Goal: Task Accomplishment & Management: Use online tool/utility

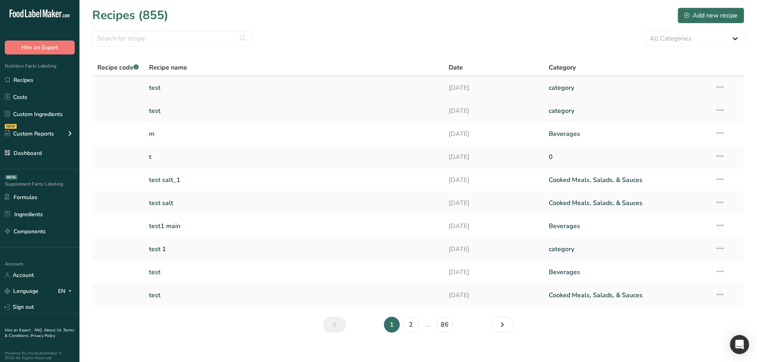
click at [155, 89] on link "test" at bounding box center [294, 87] width 291 height 17
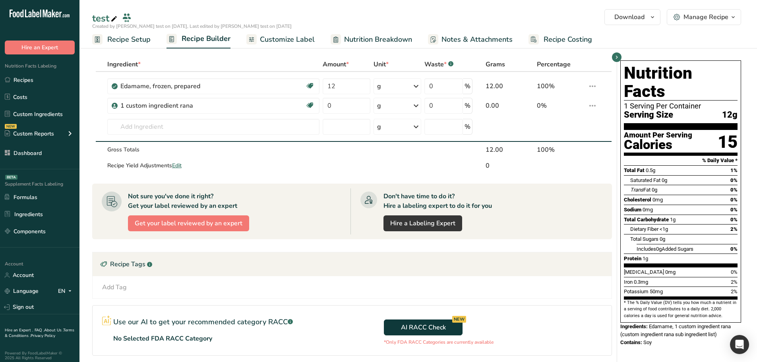
click at [269, 38] on span "Customize Label" at bounding box center [287, 39] width 55 height 11
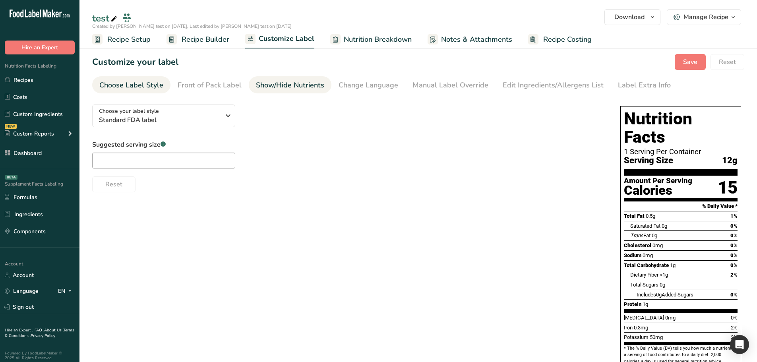
click at [314, 84] on div "Show/Hide Nutrients" at bounding box center [290, 85] width 68 height 11
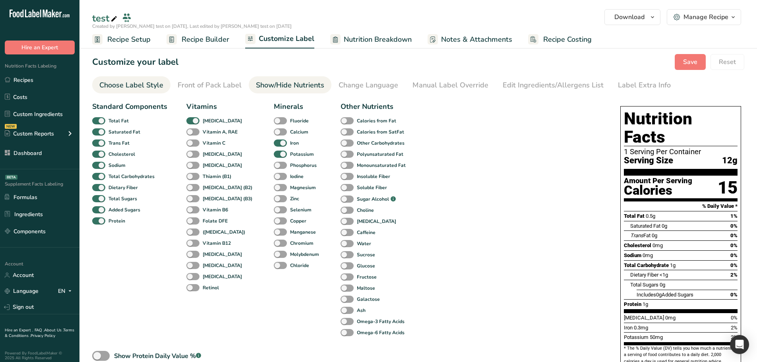
click at [152, 83] on div "Choose Label Style" at bounding box center [131, 85] width 64 height 11
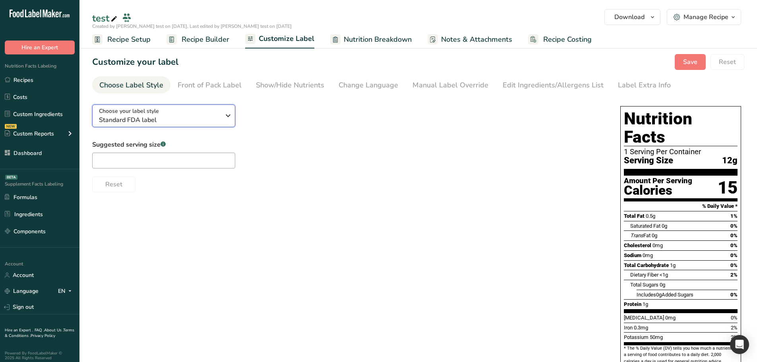
click at [178, 114] on div "Choose your label style Standard FDA label" at bounding box center [159, 116] width 121 height 18
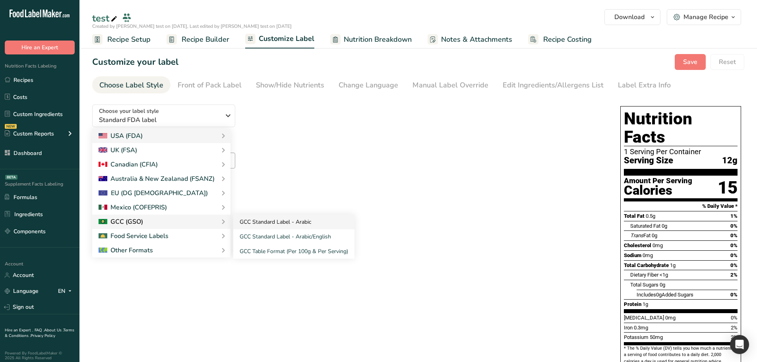
click at [250, 216] on link "GCC Standard Label - Arabic" at bounding box center [293, 222] width 121 height 15
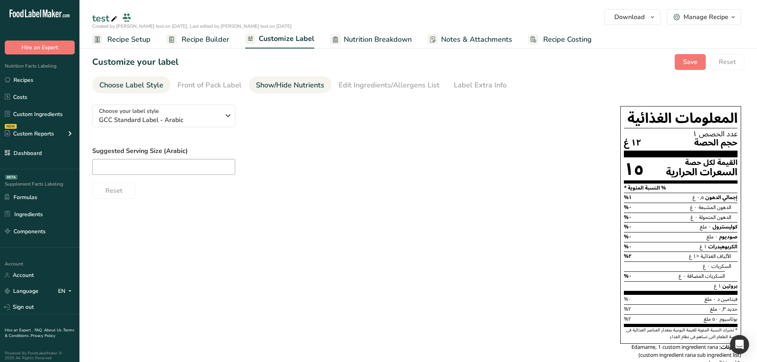
click at [315, 79] on link "Show/Hide Nutrients" at bounding box center [290, 85] width 68 height 18
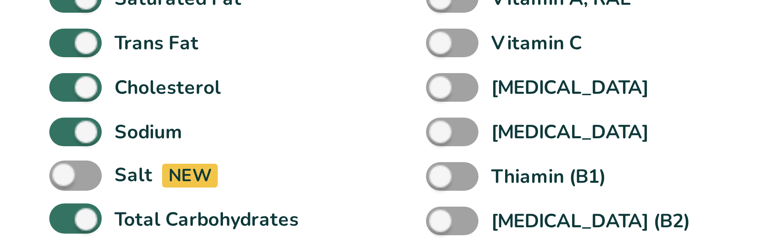
click at [160, 169] on div "Standard Components Total Fat Saturated Fat Trans Fat [MEDICAL_DATA] [MEDICAL_D…" at bounding box center [129, 219] width 75 height 237
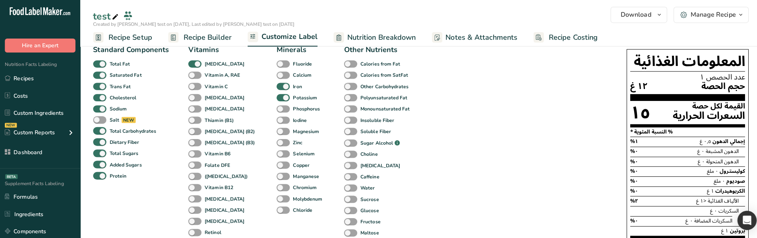
scroll to position [55, 0]
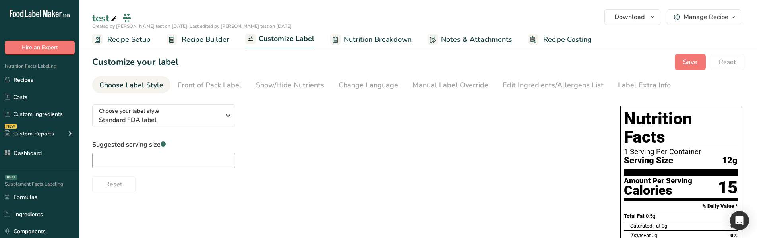
click at [287, 85] on div "Show/Hide Nutrients" at bounding box center [290, 85] width 68 height 11
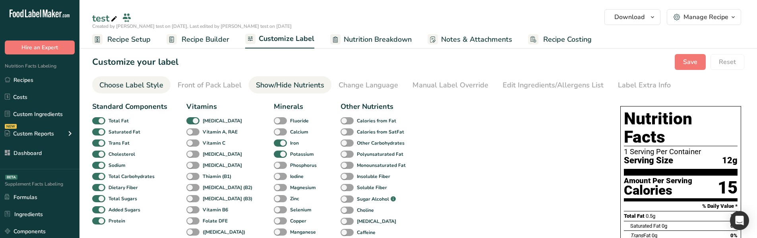
click at [129, 86] on div "Choose Label Style" at bounding box center [131, 85] width 64 height 11
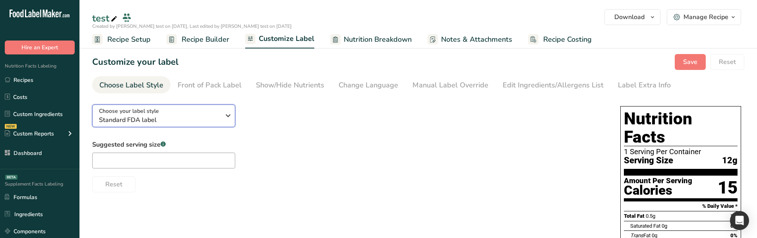
click at [151, 116] on span "Standard FDA label" at bounding box center [159, 120] width 121 height 10
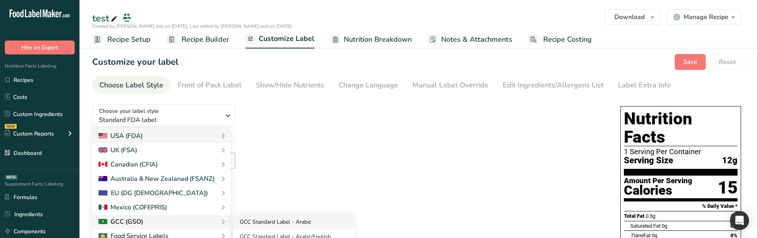
click at [281, 225] on link "GCC Standard Label - Arabic" at bounding box center [293, 222] width 121 height 15
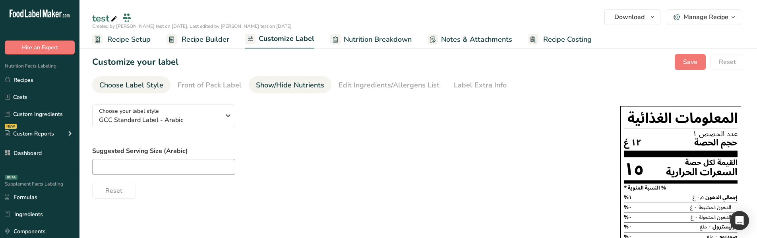
click at [291, 87] on div "Show/Hide Nutrients" at bounding box center [290, 85] width 68 height 11
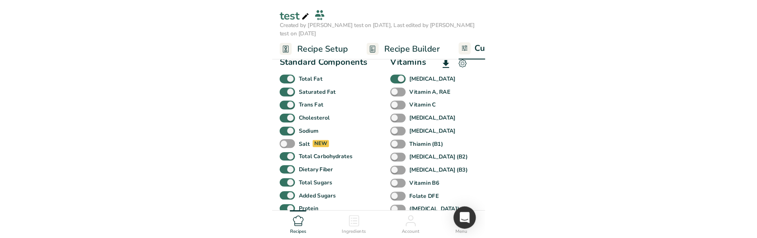
scroll to position [40, 0]
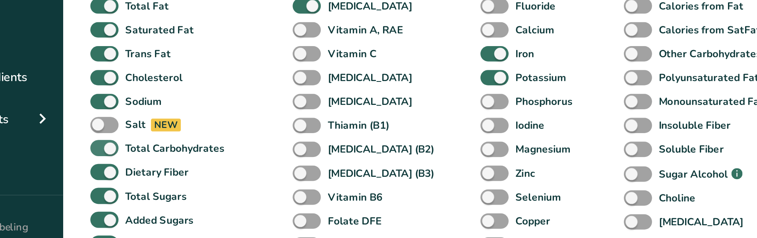
click at [102, 148] on span at bounding box center [98, 147] width 13 height 8
click at [97, 148] on input "Total Carbohydrates" at bounding box center [94, 147] width 5 height 5
checkbox input "false"
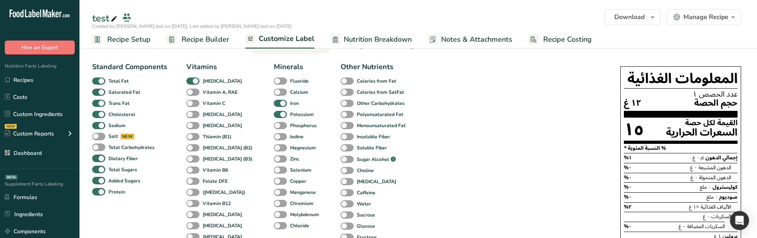
click at [142, 210] on div "Standard Components Total Fat Saturated Fat Trans Fat [MEDICAL_DATA] [MEDICAL_D…" at bounding box center [129, 180] width 75 height 237
click at [101, 154] on div "Dietary Fiber" at bounding box center [101, 158] width 19 height 11
click at [103, 158] on span at bounding box center [98, 159] width 13 height 8
click at [97, 158] on input "Dietary Fiber" at bounding box center [94, 158] width 5 height 5
checkbox input "false"
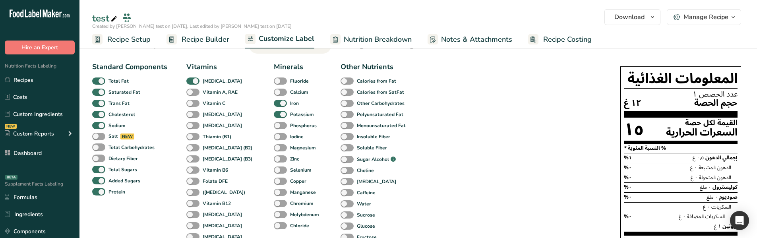
click at [161, 202] on div "Standard Components Total Fat Saturated Fat Trans Fat [MEDICAL_DATA] [MEDICAL_D…" at bounding box center [129, 180] width 75 height 237
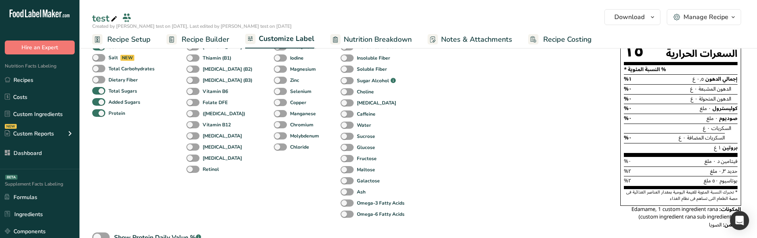
scroll to position [0, 0]
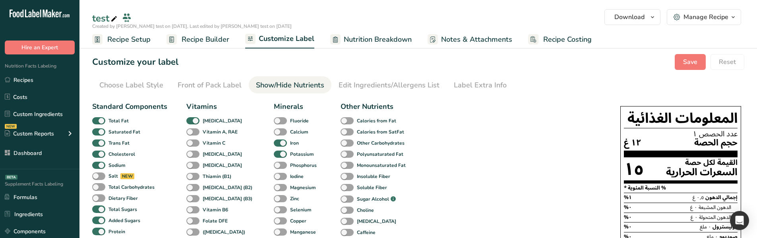
click at [675, 58] on div "Customize your label Save Reset" at bounding box center [418, 62] width 652 height 16
click at [680, 58] on button "Save" at bounding box center [690, 62] width 31 height 16
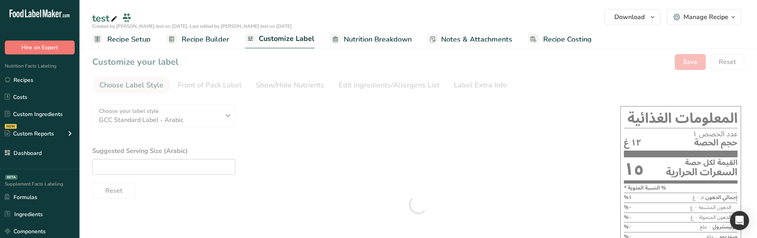
click at [268, 89] on div "Show/Hide Nutrients" at bounding box center [290, 85] width 68 height 11
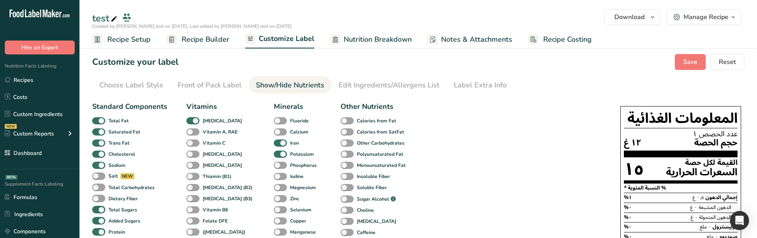
drag, startPoint x: 47, startPoint y: 84, endPoint x: 87, endPoint y: 104, distance: 45.3
click at [47, 84] on link "Recipes" at bounding box center [39, 79] width 79 height 15
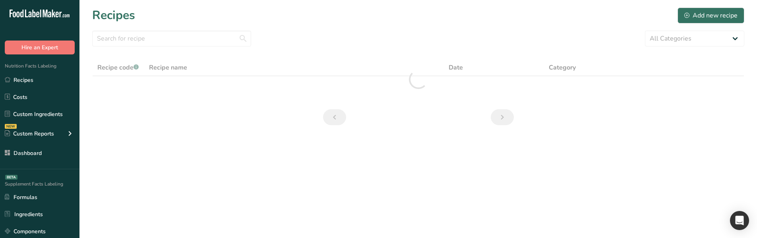
click at [155, 88] on div at bounding box center [418, 79] width 652 height 41
